Goal: Task Accomplishment & Management: Complete application form

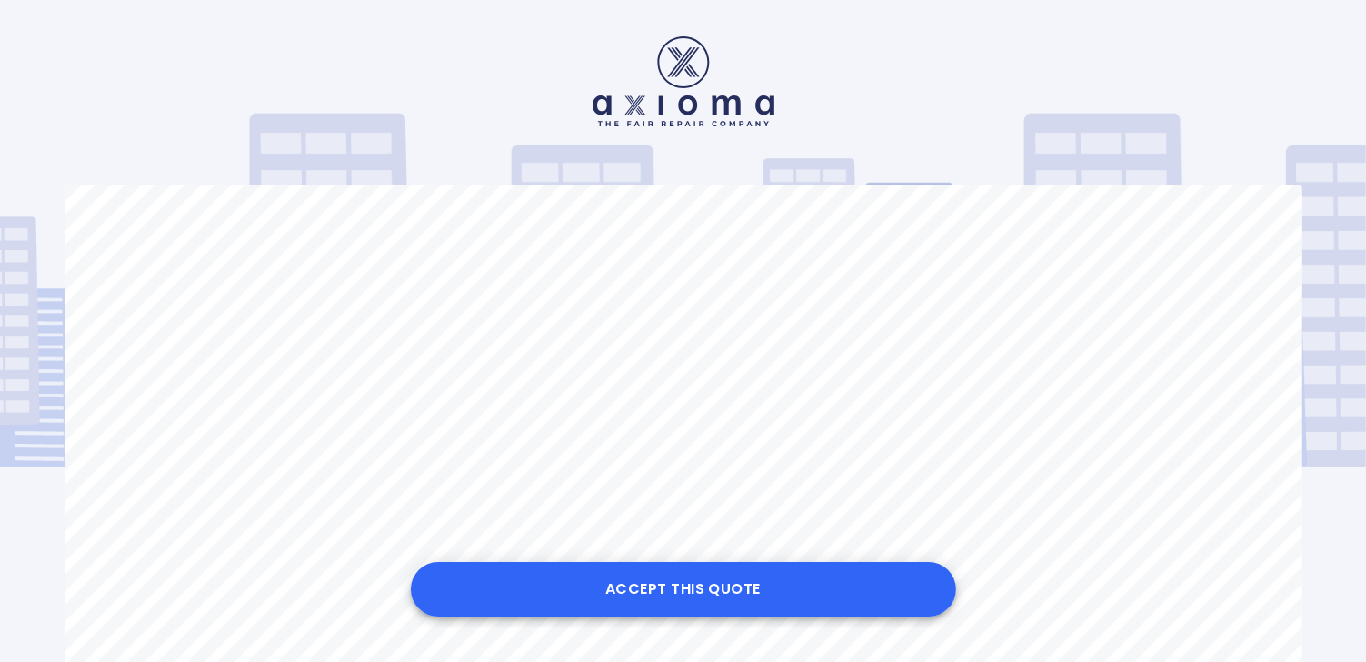
click at [644, 588] on button "Accept this Quote" at bounding box center [683, 589] width 545 height 55
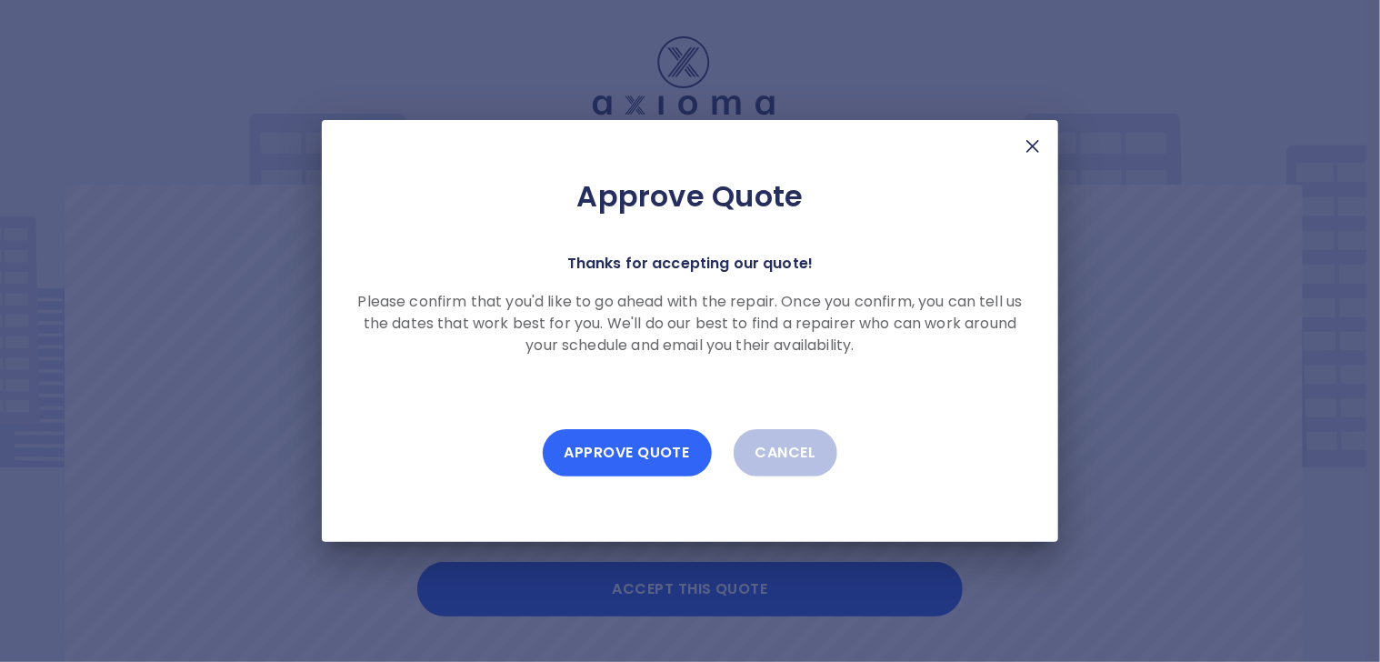
click at [614, 451] on button "Approve Quote" at bounding box center [627, 452] width 169 height 47
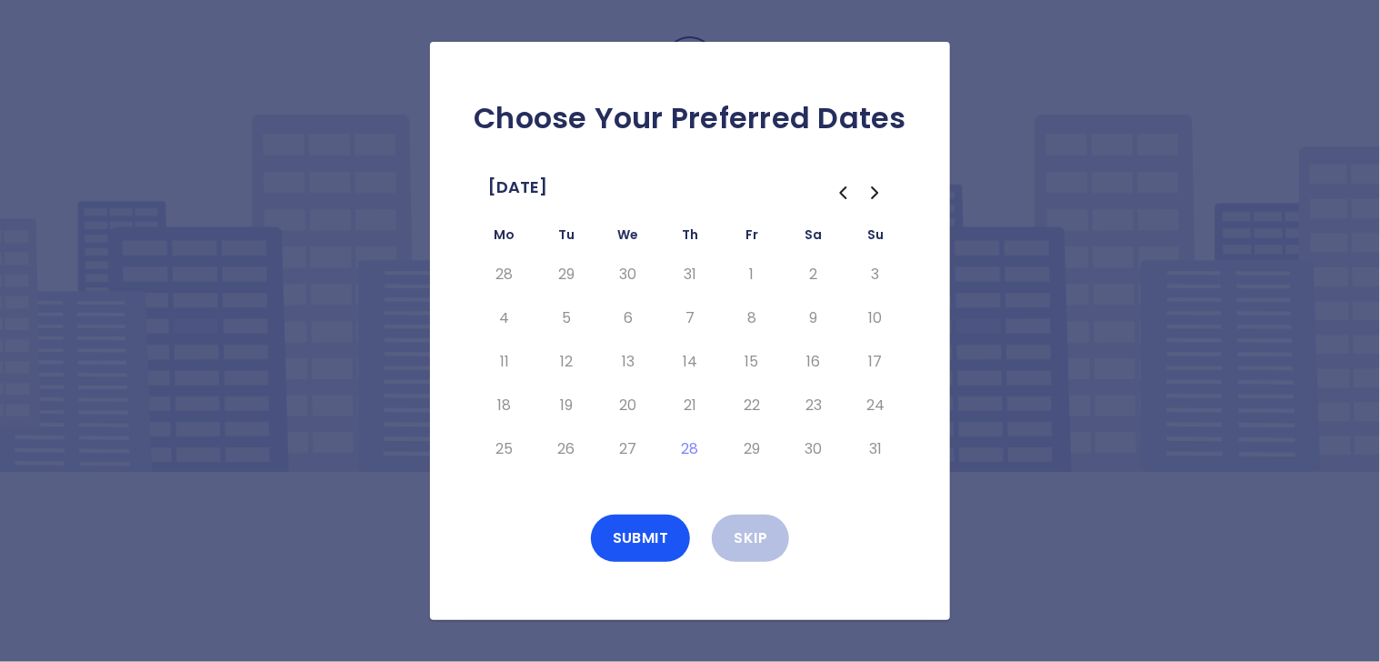
click at [873, 189] on icon "Go to the Next Month" at bounding box center [874, 192] width 5 height 11
click at [750, 270] on button "5" at bounding box center [751, 274] width 33 height 29
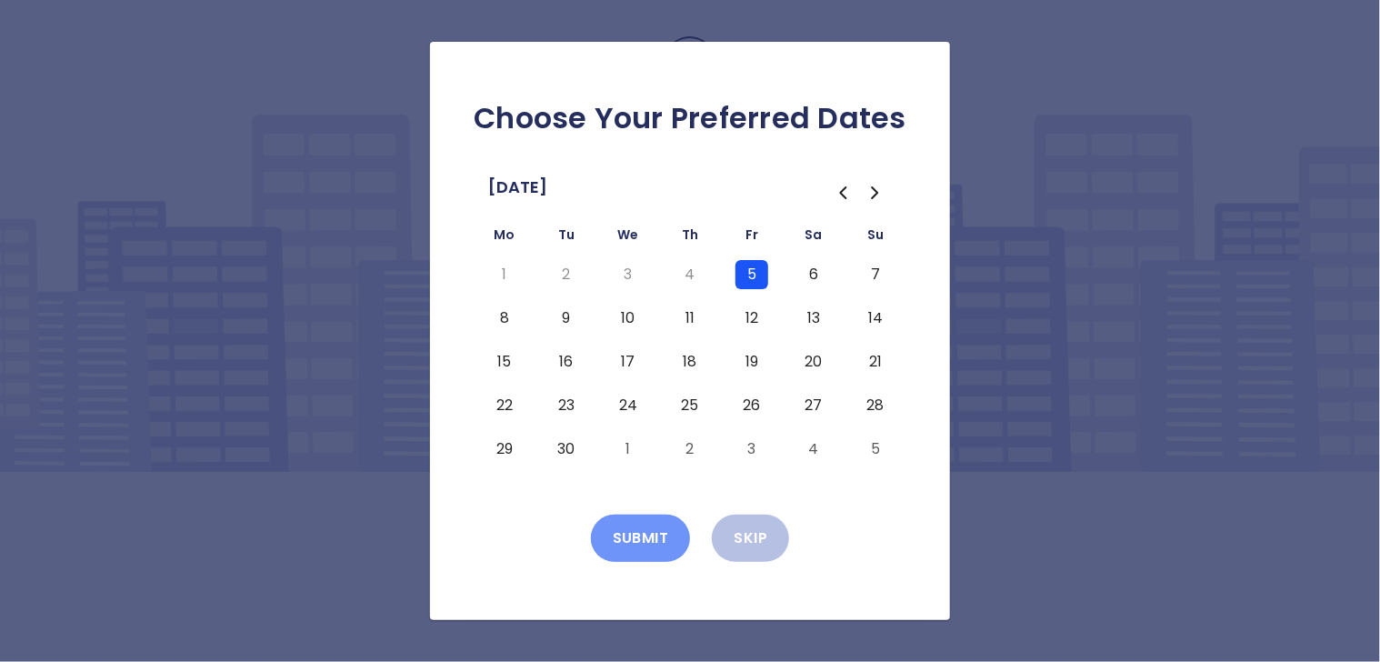
click at [633, 541] on button "Submit" at bounding box center [641, 537] width 100 height 47
